Goal: Information Seeking & Learning: Find specific fact

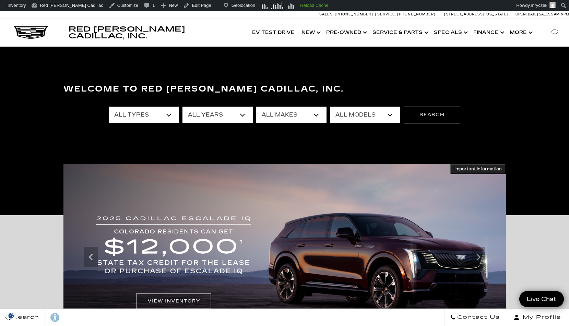
click at [553, 36] on icon at bounding box center [555, 32] width 8 height 8
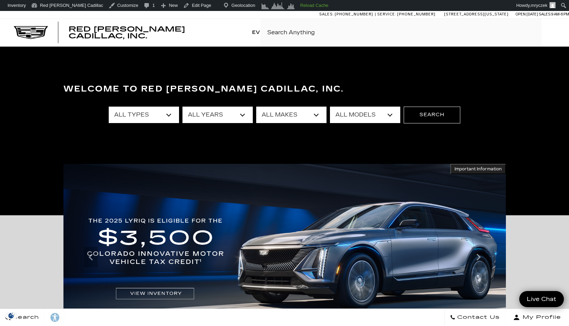
paste input "UC116347A"
type input "UC116347A"
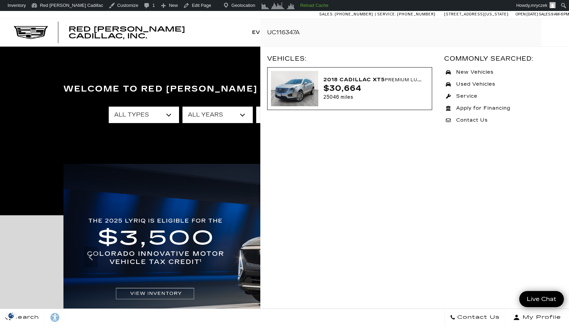
click at [399, 91] on div "$30,664" at bounding box center [373, 88] width 100 height 9
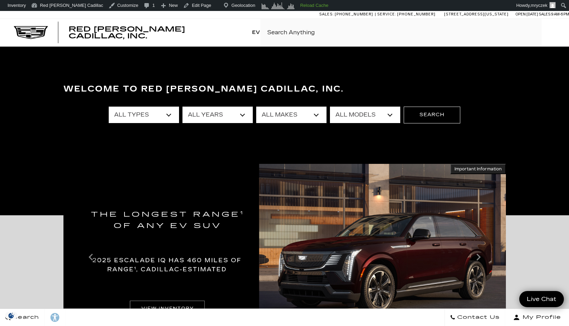
click at [240, 29] on div "Red Noland Cadillac, Inc. EV Test Drive Show New Cadillac Crossovers/SUVs XT4 X…" at bounding box center [284, 32] width 569 height 27
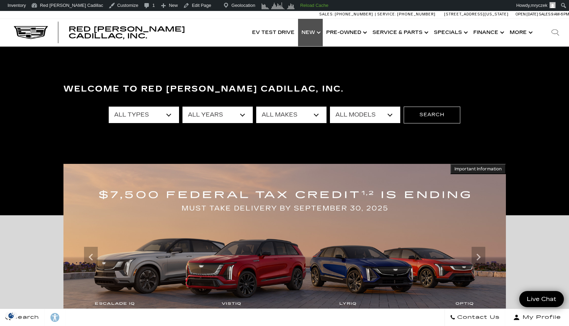
click at [315, 32] on link "Show New" at bounding box center [310, 32] width 25 height 27
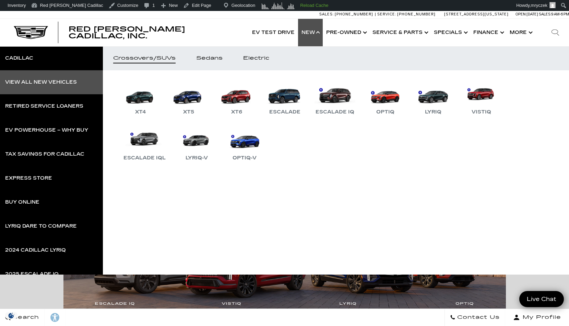
click at [31, 83] on div "View All New Vehicles" at bounding box center [41, 82] width 72 height 5
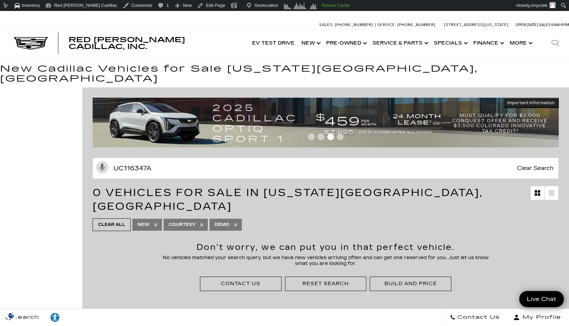
click at [179, 162] on input "UC116347A" at bounding box center [326, 168] width 466 height 21
type input "UC116347A"
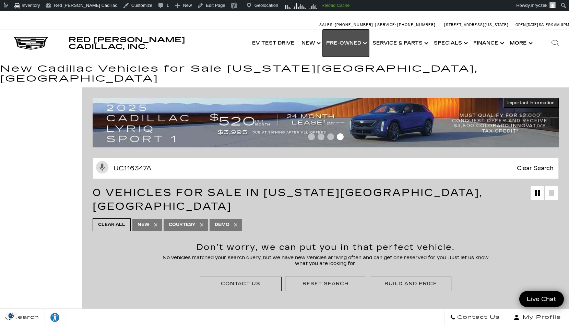
click at [333, 44] on link "Show Pre-Owned" at bounding box center [346, 42] width 46 height 27
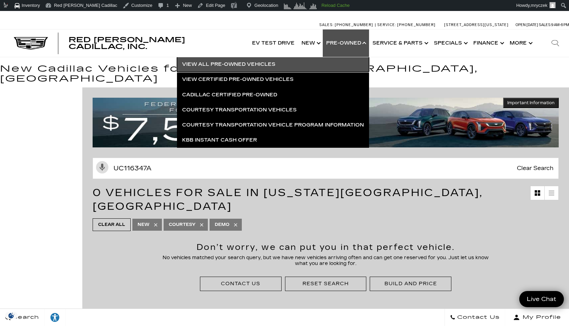
click at [258, 64] on link "View All Pre-Owned Vehicles" at bounding box center [273, 64] width 192 height 15
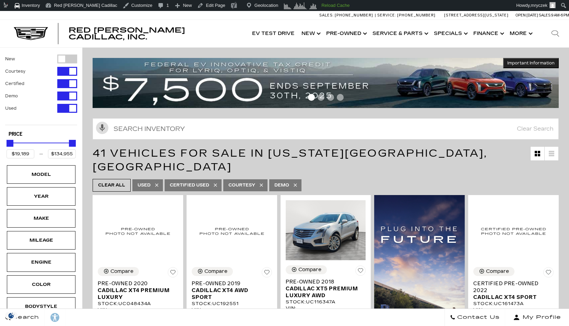
type input "UC413349A"
type input "$98,689"
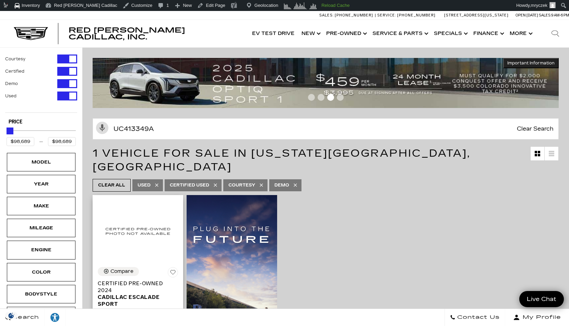
scroll to position [107, 0]
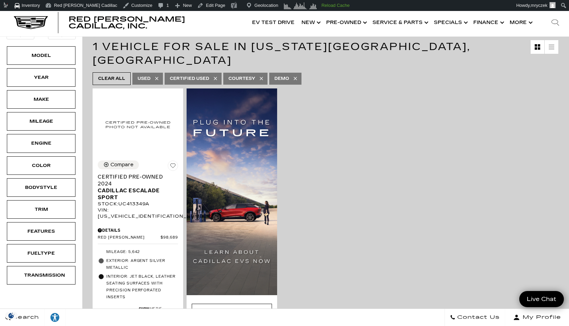
type input "UC413349A"
click at [132, 96] on img at bounding box center [138, 125] width 80 height 62
drag, startPoint x: 153, startPoint y: 191, endPoint x: 121, endPoint y: 190, distance: 31.9
click at [121, 201] on div "Stock : UC413349A" at bounding box center [138, 204] width 80 height 6
copy div "UC413349A"
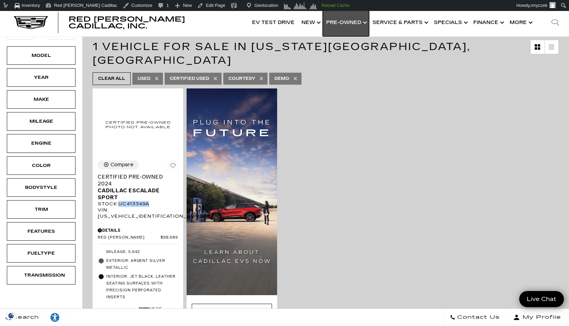
click at [349, 26] on link "Show Pre-Owned" at bounding box center [346, 22] width 46 height 27
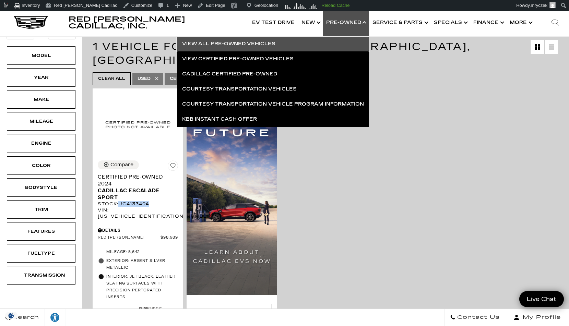
click at [284, 43] on link "View All Pre-Owned Vehicles" at bounding box center [273, 43] width 192 height 15
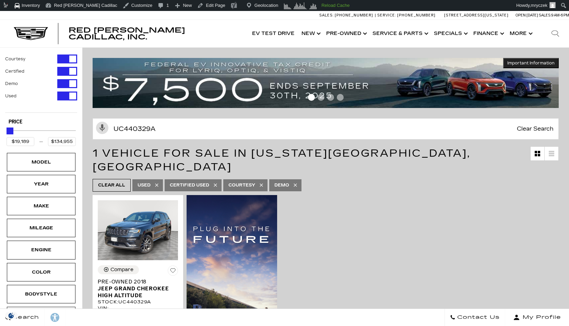
type input "$20,689"
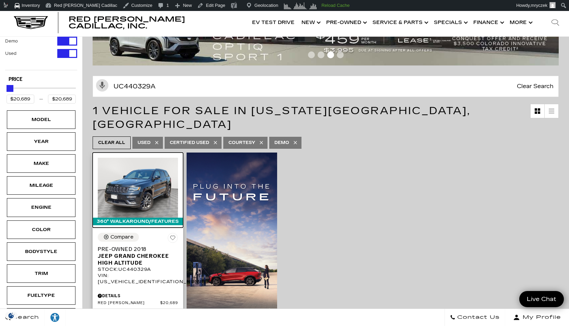
click at [172, 180] on img at bounding box center [138, 188] width 80 height 60
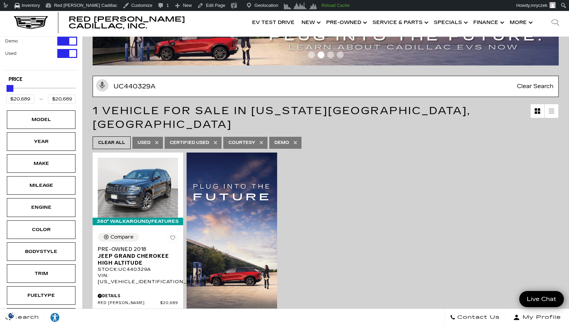
click at [202, 83] on input "UC440329A" at bounding box center [326, 86] width 466 height 21
paste input "A2661"
type input "UCA26619A"
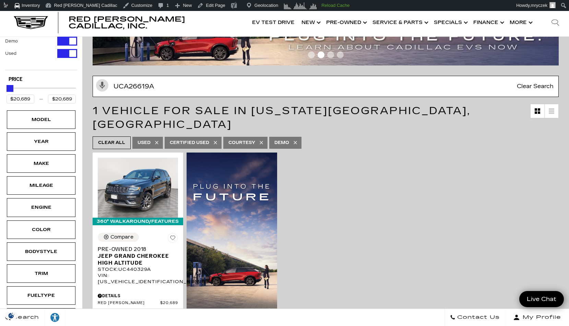
type input "$29,189"
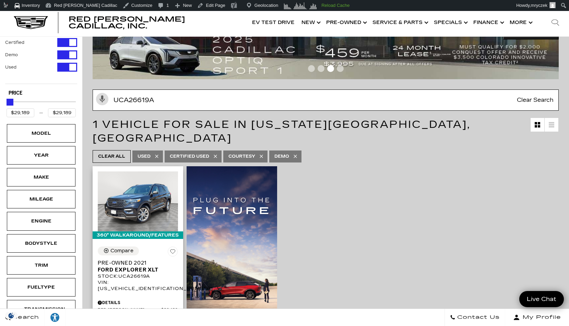
scroll to position [99, 0]
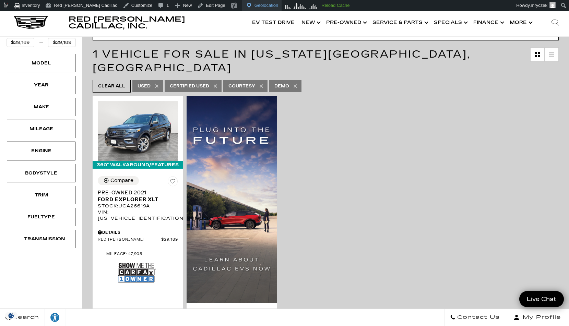
type input "UCA26619A"
